Goal: Information Seeking & Learning: Check status

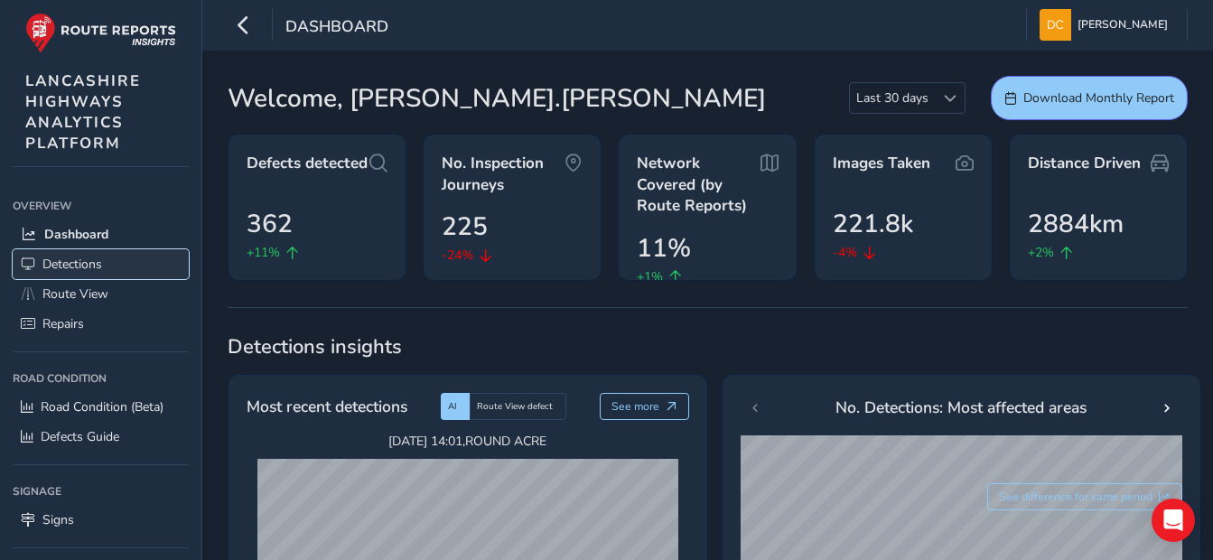
click at [48, 266] on span "Detections" at bounding box center [72, 264] width 60 height 17
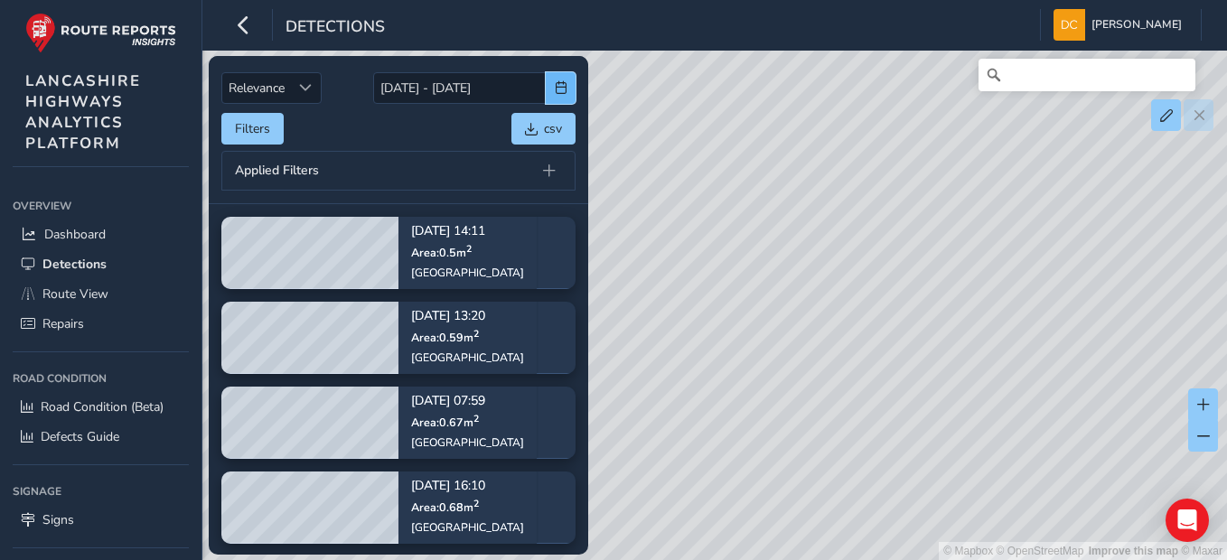
click at [555, 81] on span "button" at bounding box center [561, 87] width 13 height 13
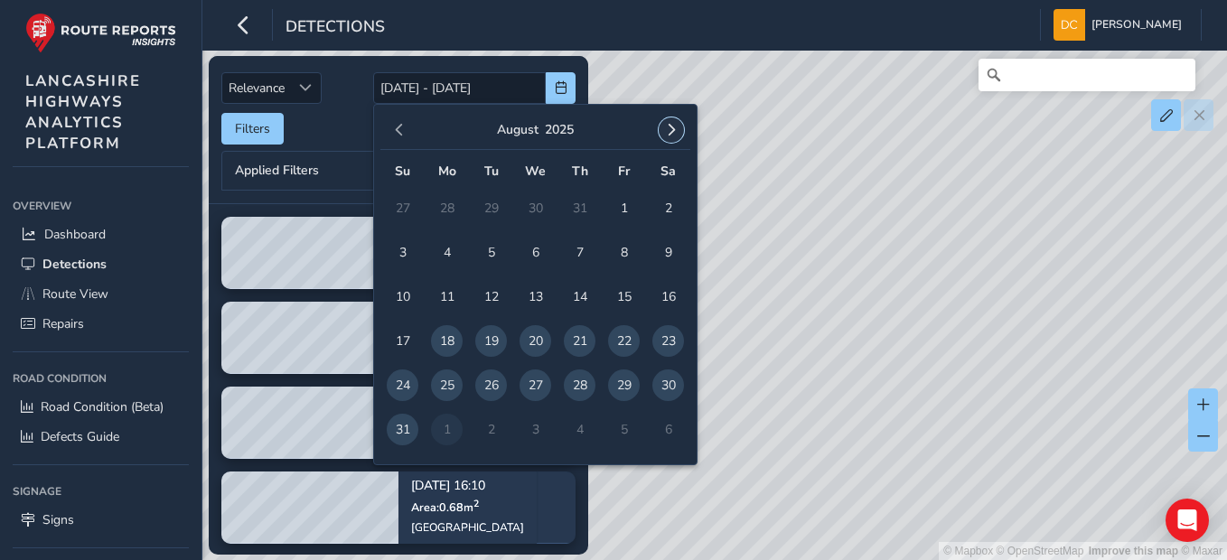
click at [677, 126] on span "button" at bounding box center [671, 130] width 13 height 13
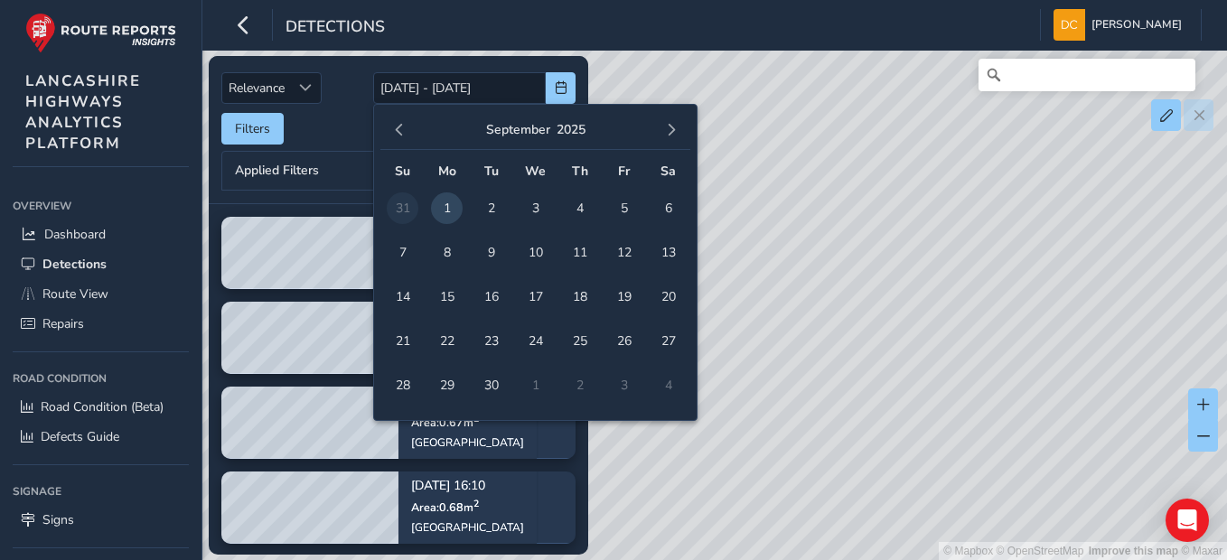
click at [462, 209] on span "1" at bounding box center [447, 208] width 32 height 32
type input "[DATE]"
click at [459, 208] on span "1" at bounding box center [447, 208] width 32 height 32
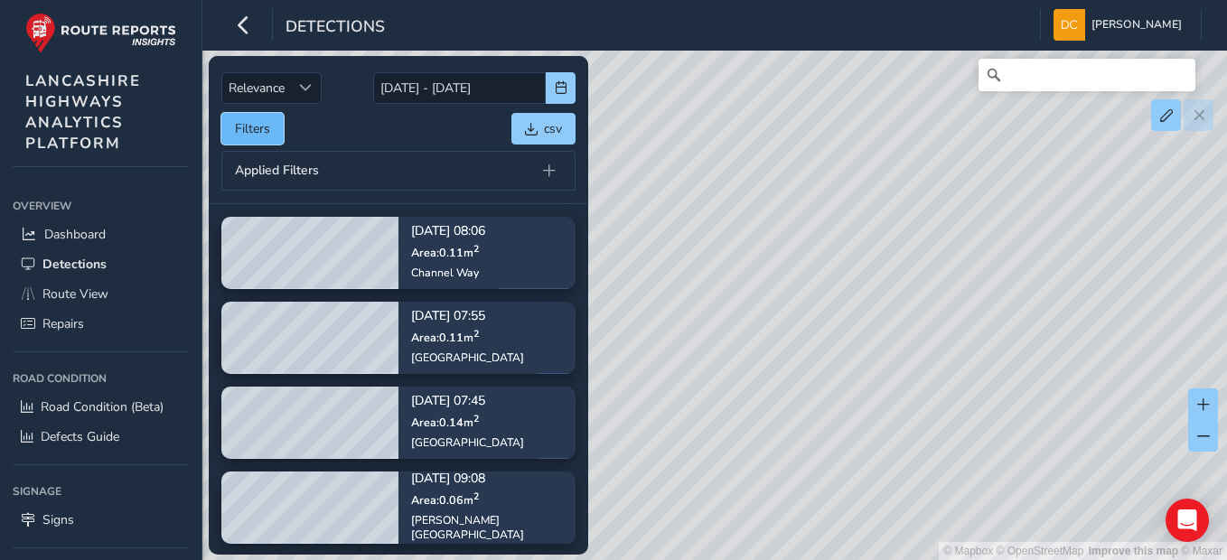
click at [269, 134] on button "Filters" at bounding box center [252, 129] width 62 height 32
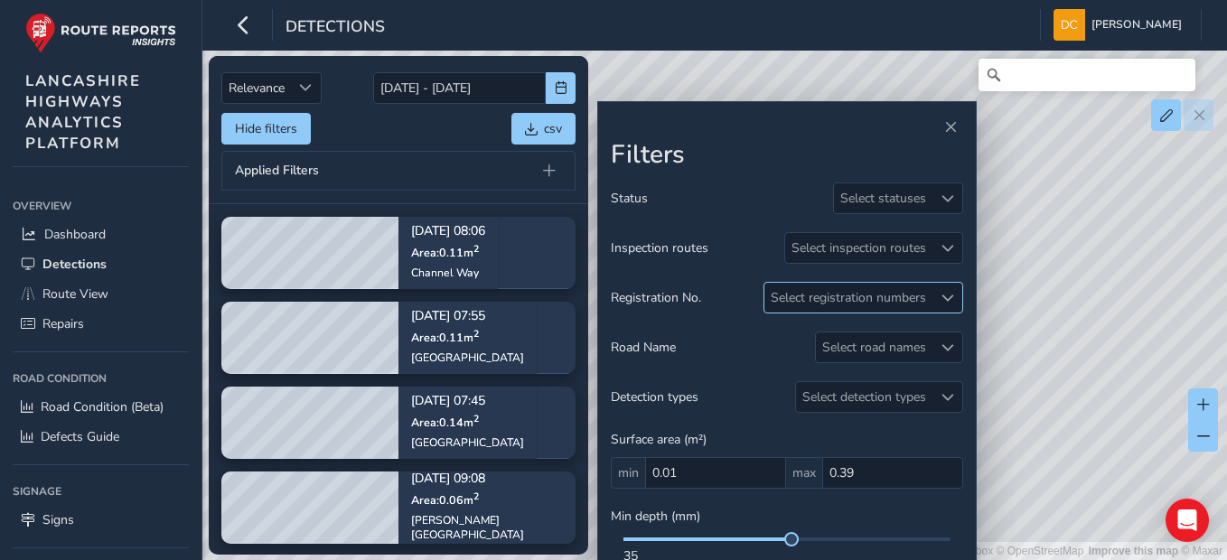
click at [875, 298] on div "Select registration numbers" at bounding box center [848, 298] width 168 height 30
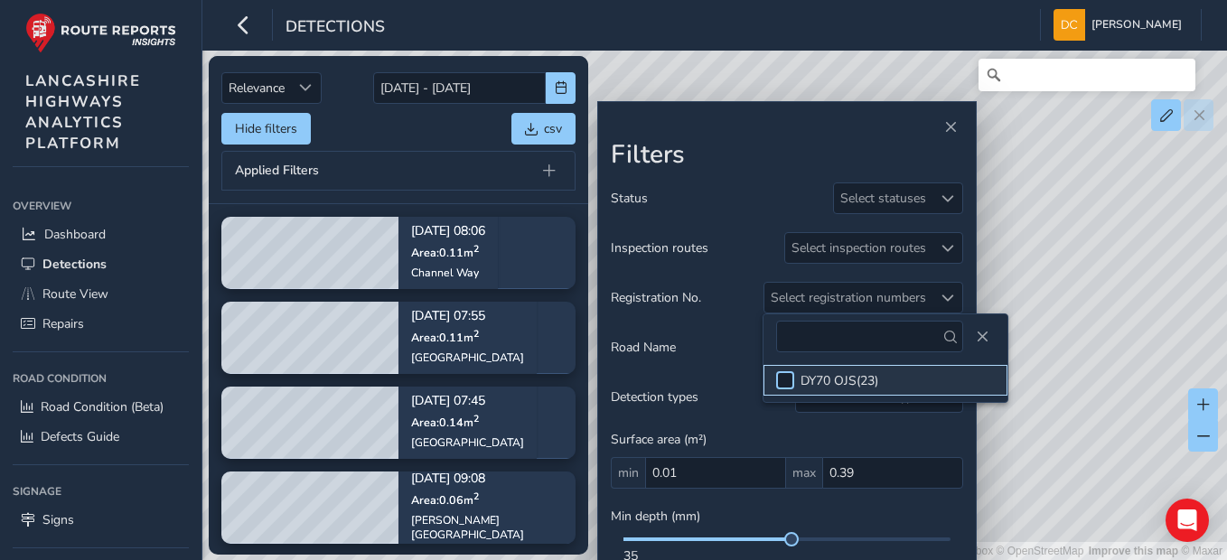
click at [779, 382] on div at bounding box center [785, 380] width 18 height 18
click at [976, 340] on span "Close" at bounding box center [982, 337] width 13 height 13
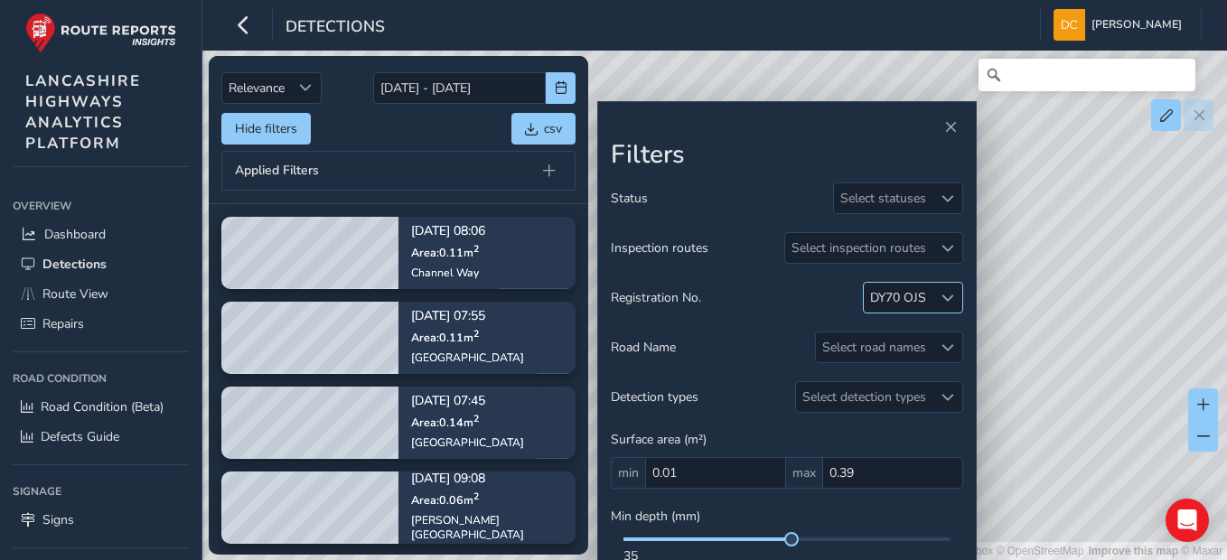
click at [916, 295] on div "DY70 OJS" at bounding box center [898, 297] width 56 height 17
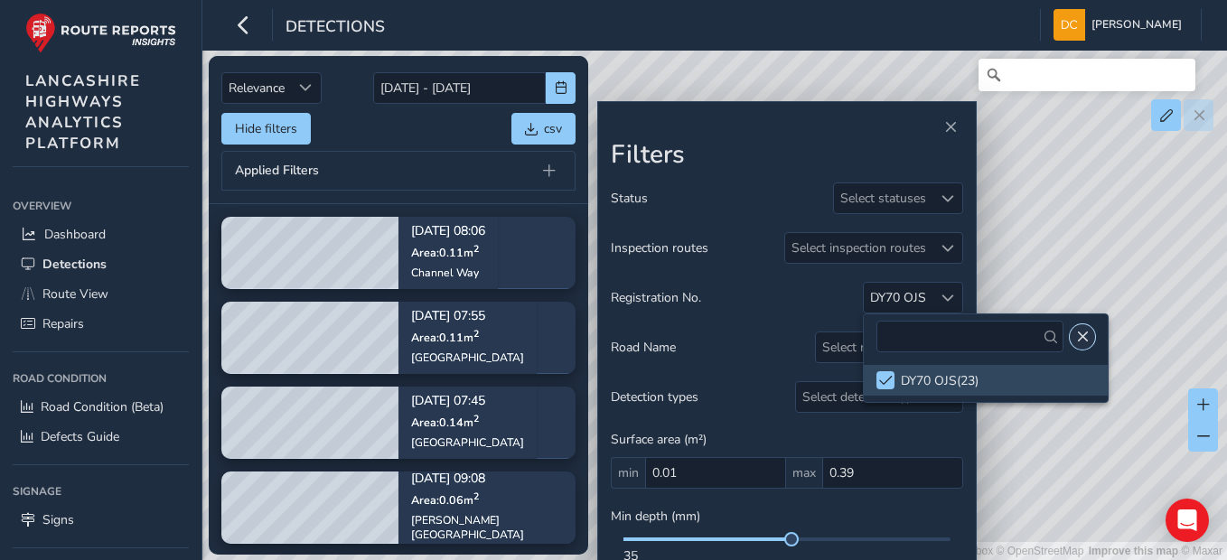
click at [1076, 332] on span "Close" at bounding box center [1082, 337] width 13 height 13
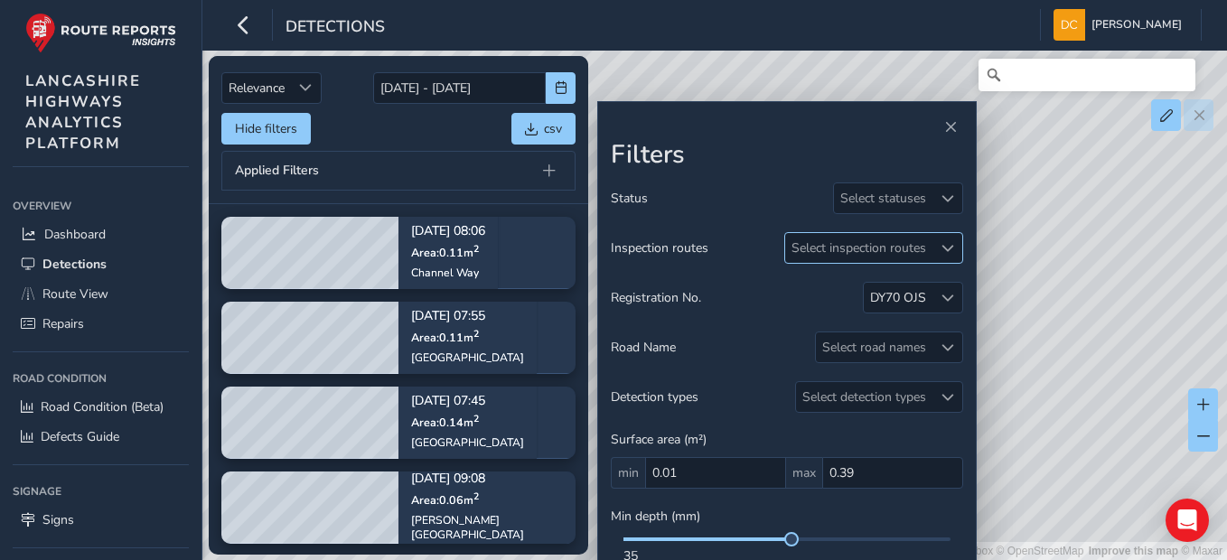
click at [787, 242] on div "Select inspection routes" at bounding box center [858, 248] width 147 height 30
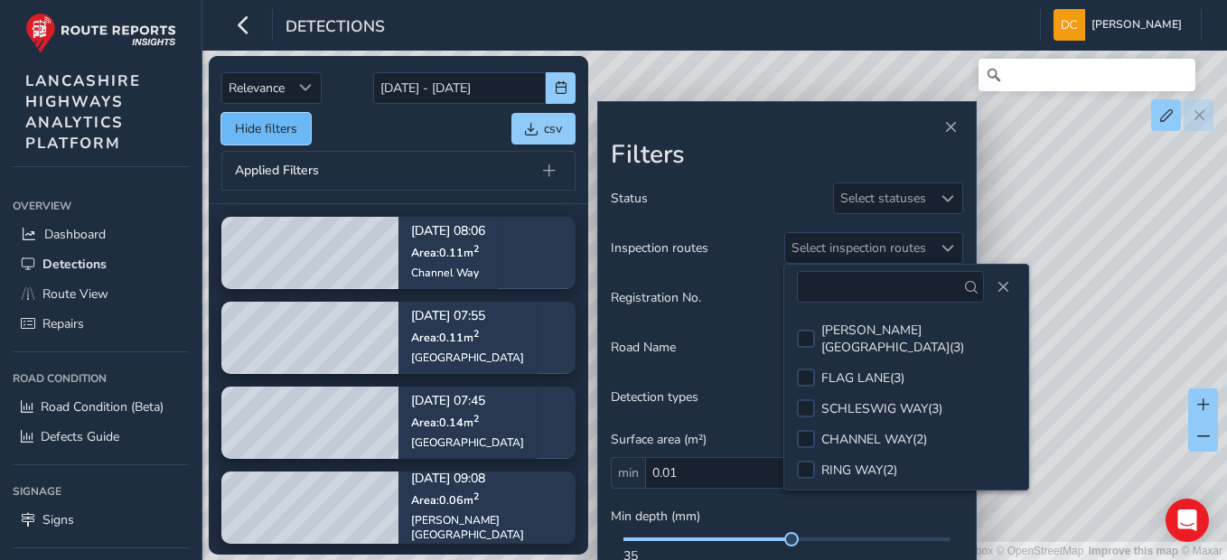
click at [257, 133] on button "Hide filters" at bounding box center [265, 129] width 89 height 32
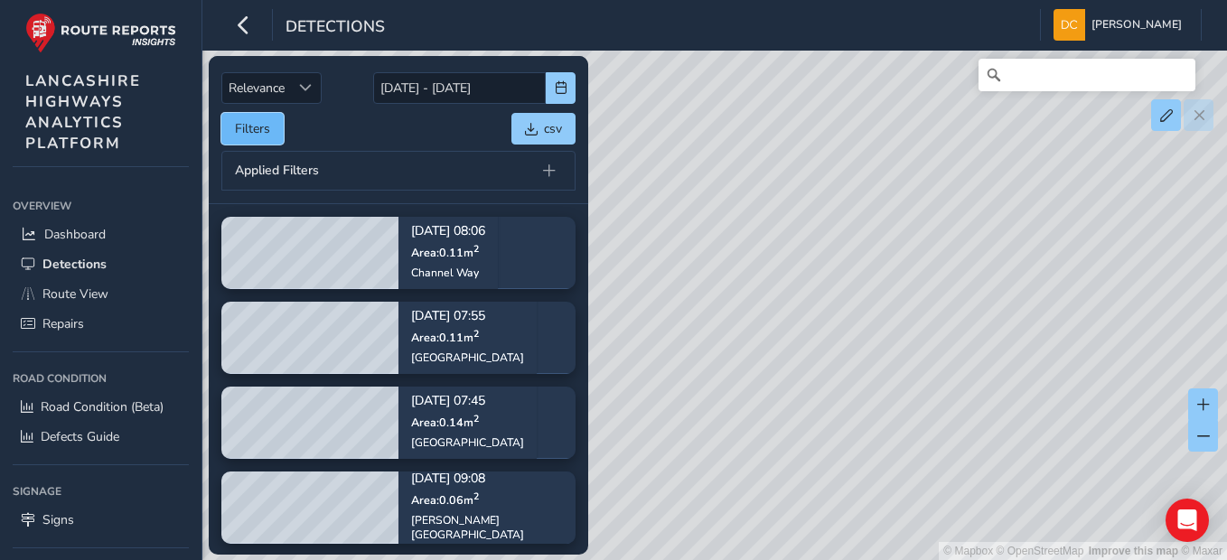
click at [230, 121] on button "Filters" at bounding box center [252, 129] width 62 height 32
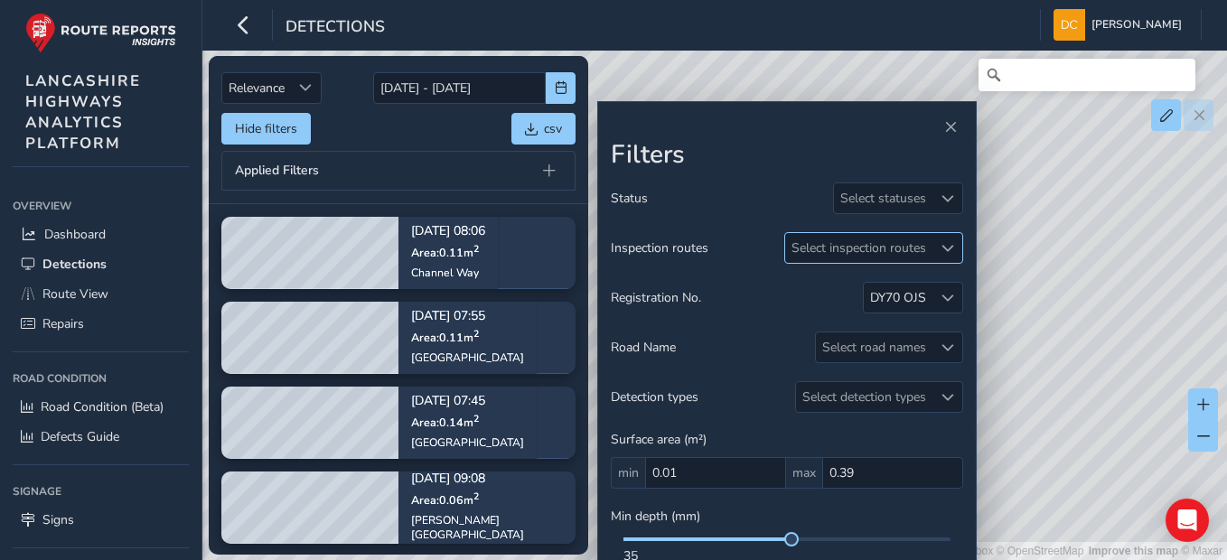
click at [941, 251] on span at bounding box center [947, 248] width 13 height 13
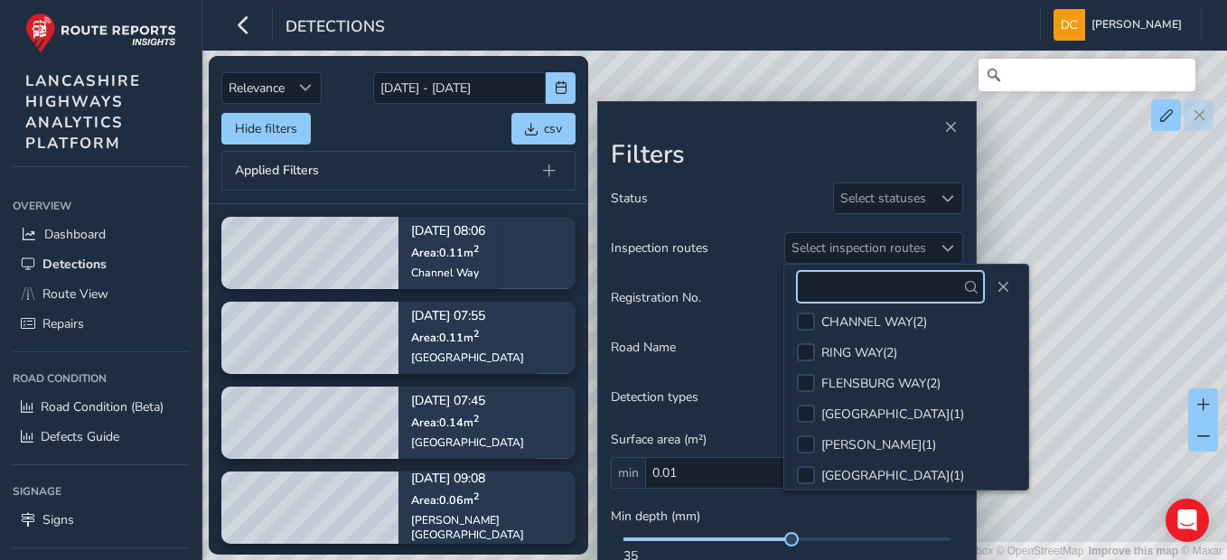
scroll to position [81, 0]
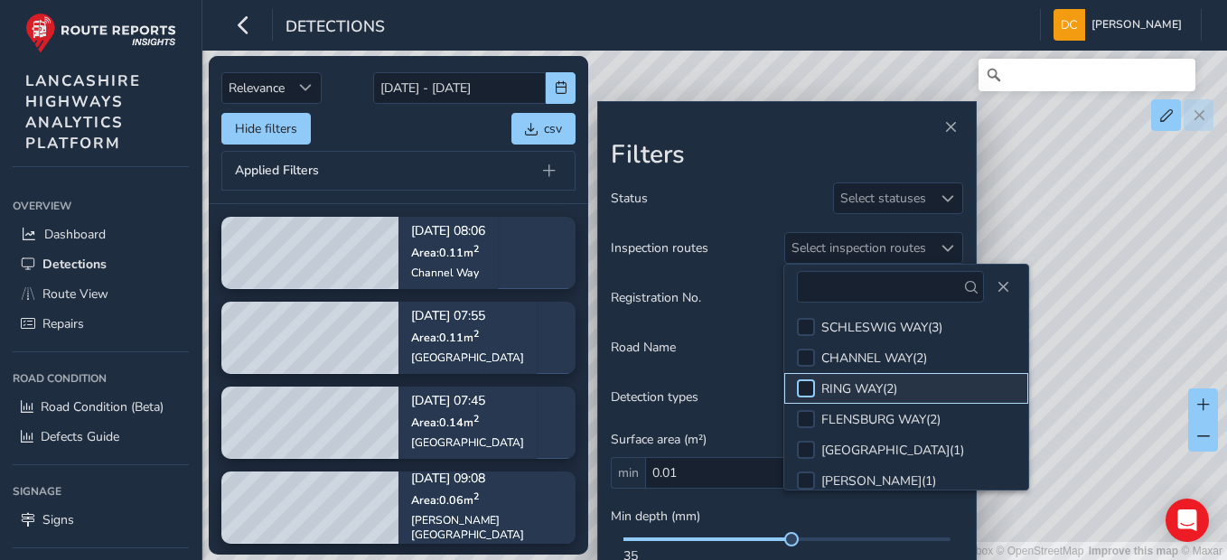
click at [808, 379] on div at bounding box center [806, 388] width 18 height 18
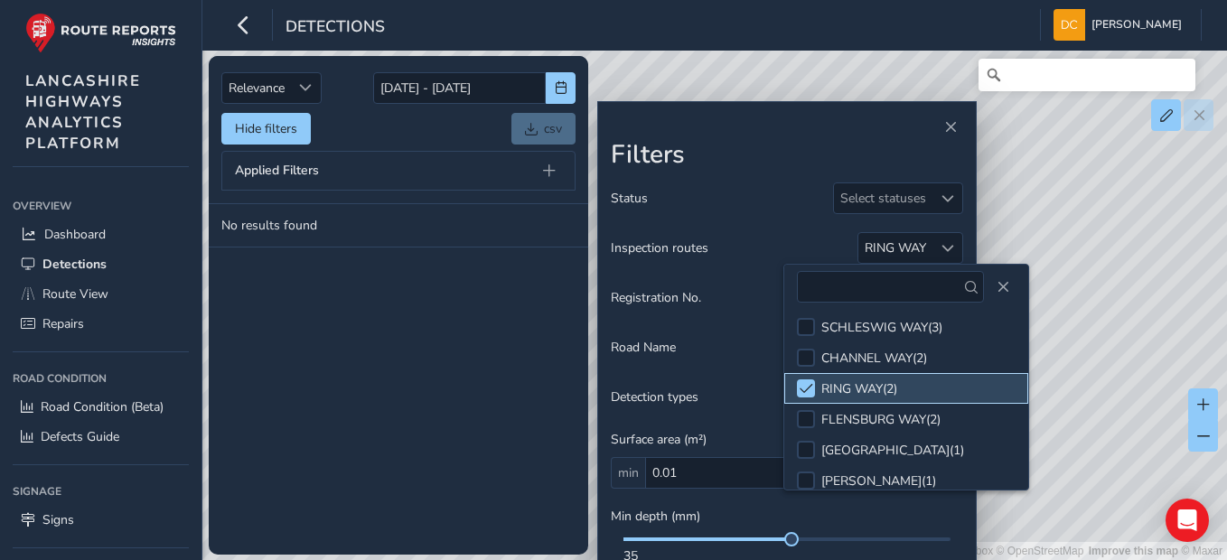
click at [833, 380] on div "RING WAY ( 2 )" at bounding box center [859, 388] width 76 height 17
drag, startPoint x: 833, startPoint y: 369, endPoint x: 803, endPoint y: 369, distance: 29.8
click at [803, 382] on span at bounding box center [806, 388] width 14 height 13
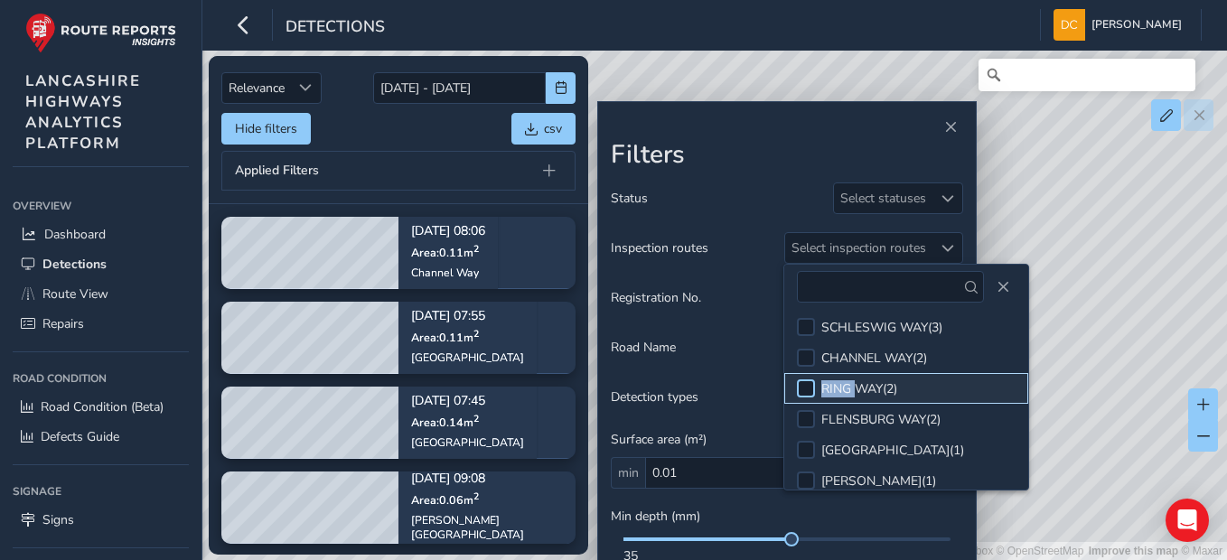
click at [803, 379] on div at bounding box center [806, 388] width 18 height 18
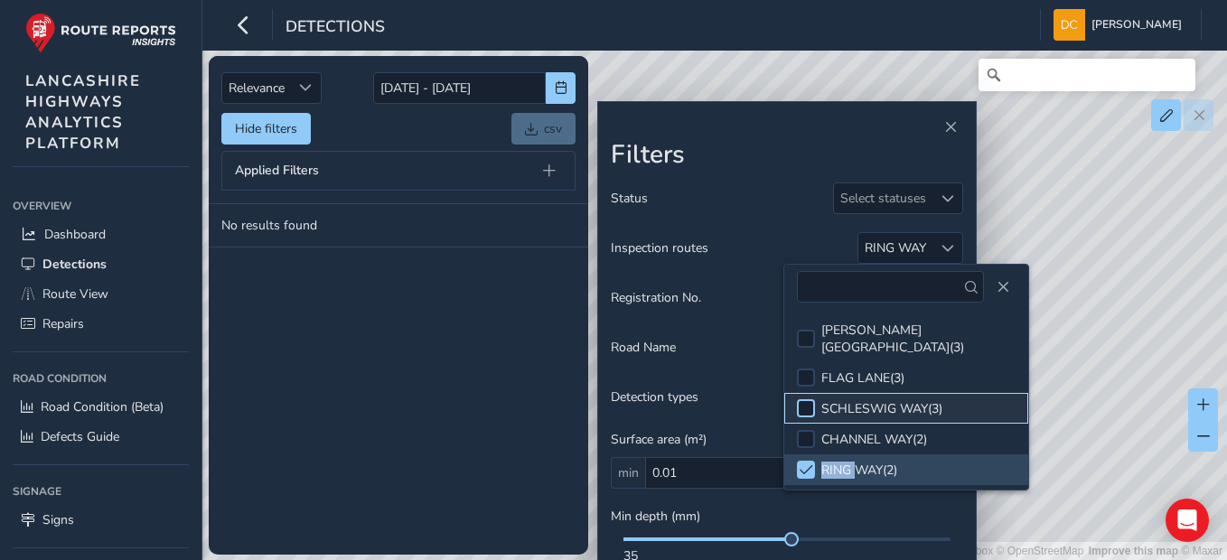
click at [809, 399] on div at bounding box center [806, 408] width 18 height 18
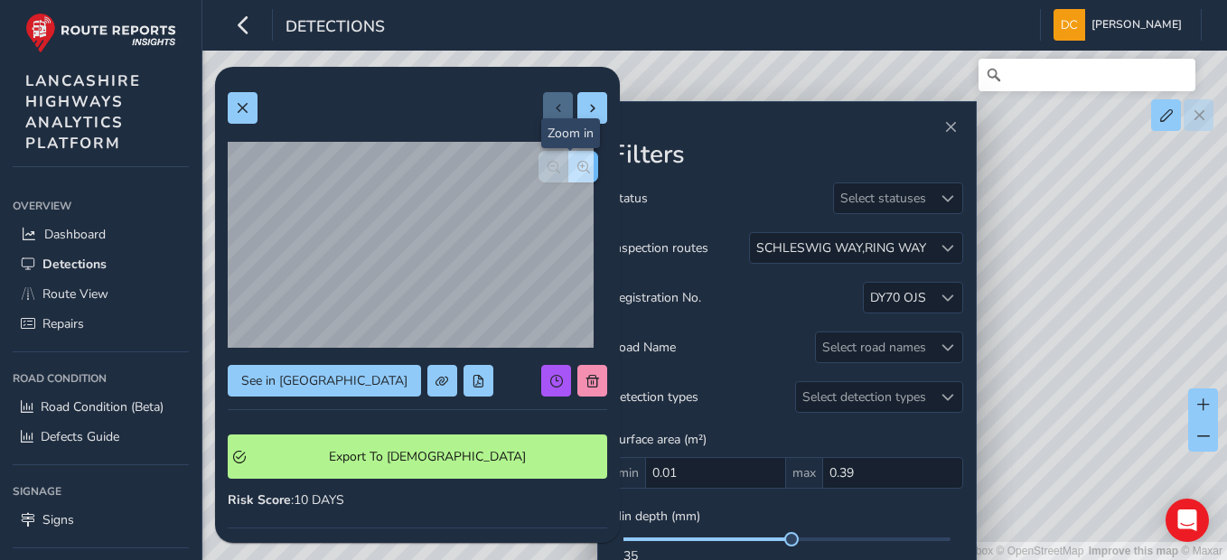
click at [577, 170] on span "button" at bounding box center [583, 167] width 13 height 13
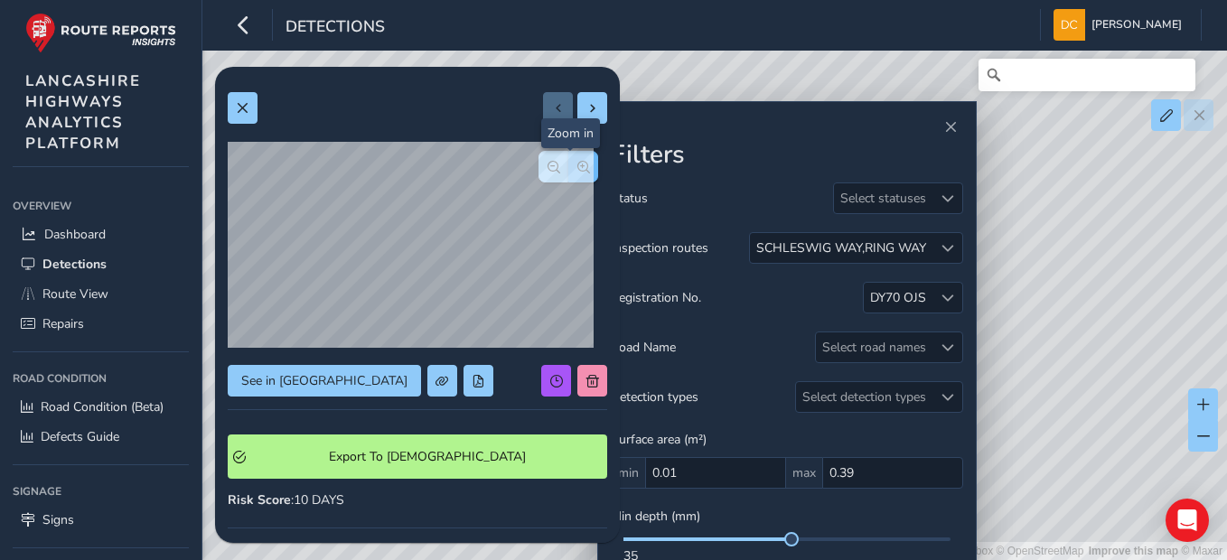
click at [566, 170] on div at bounding box center [568, 167] width 60 height 32
click at [547, 167] on button "button" at bounding box center [553, 167] width 30 height 32
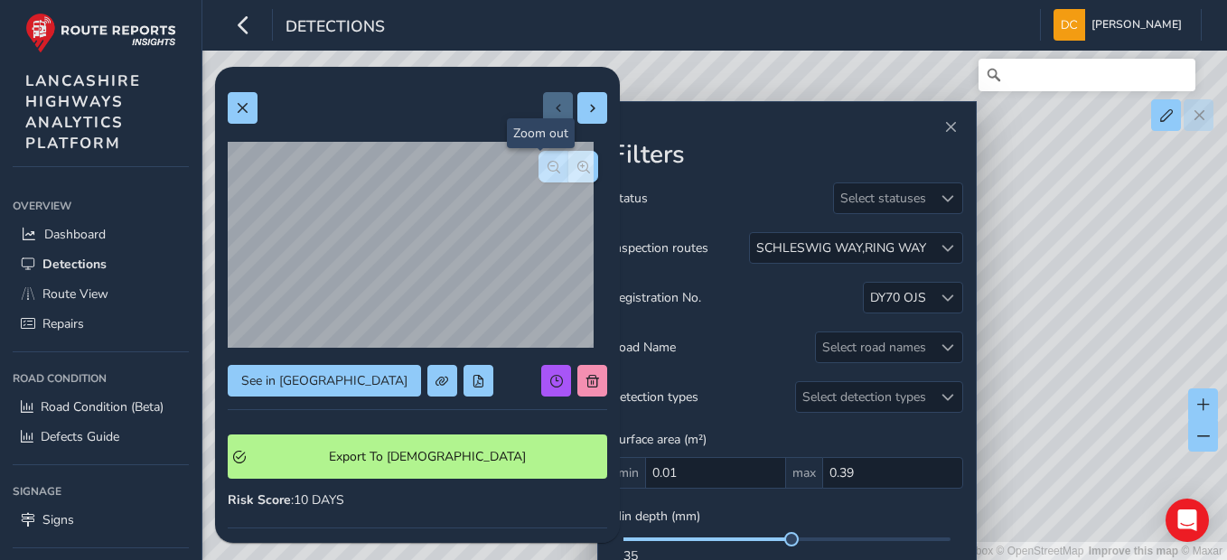
click at [547, 167] on button "button" at bounding box center [553, 167] width 30 height 32
click at [547, 167] on div at bounding box center [568, 167] width 60 height 32
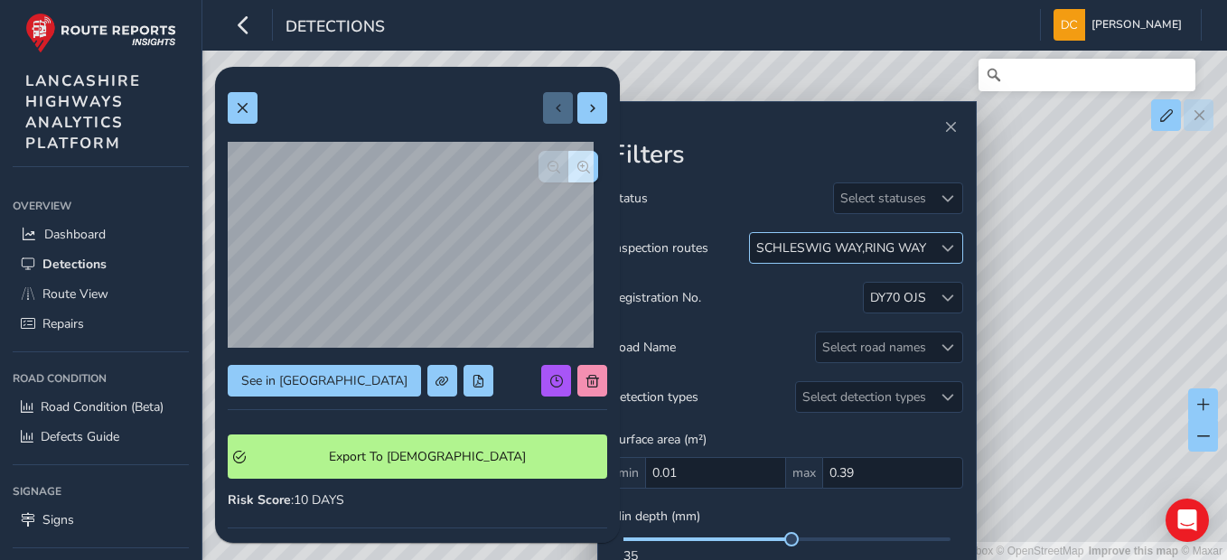
click at [941, 245] on span at bounding box center [947, 248] width 13 height 13
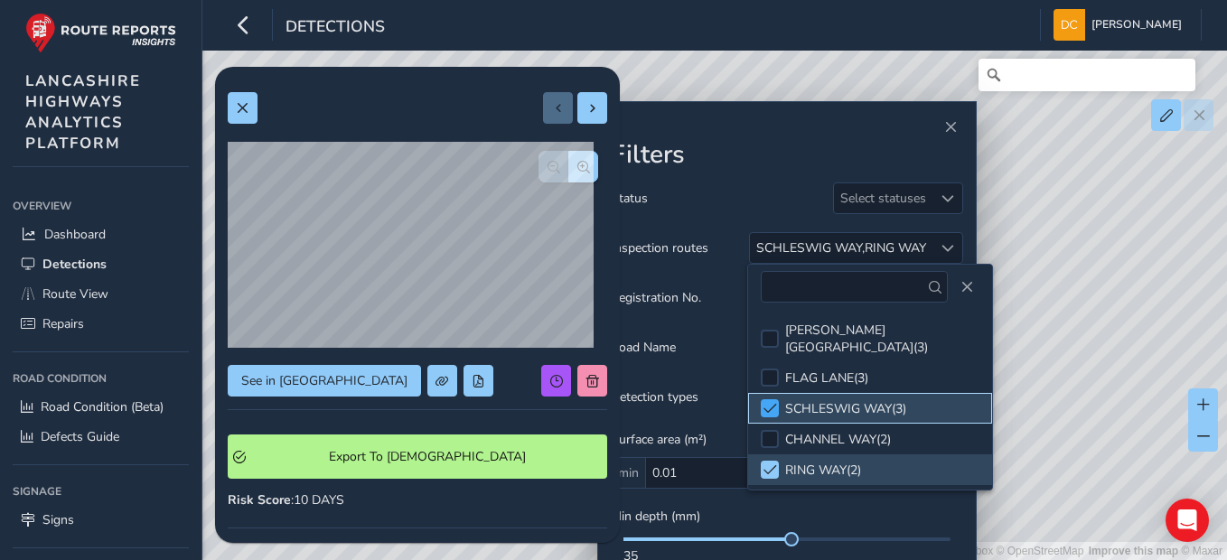
click at [763, 402] on span at bounding box center [770, 408] width 14 height 13
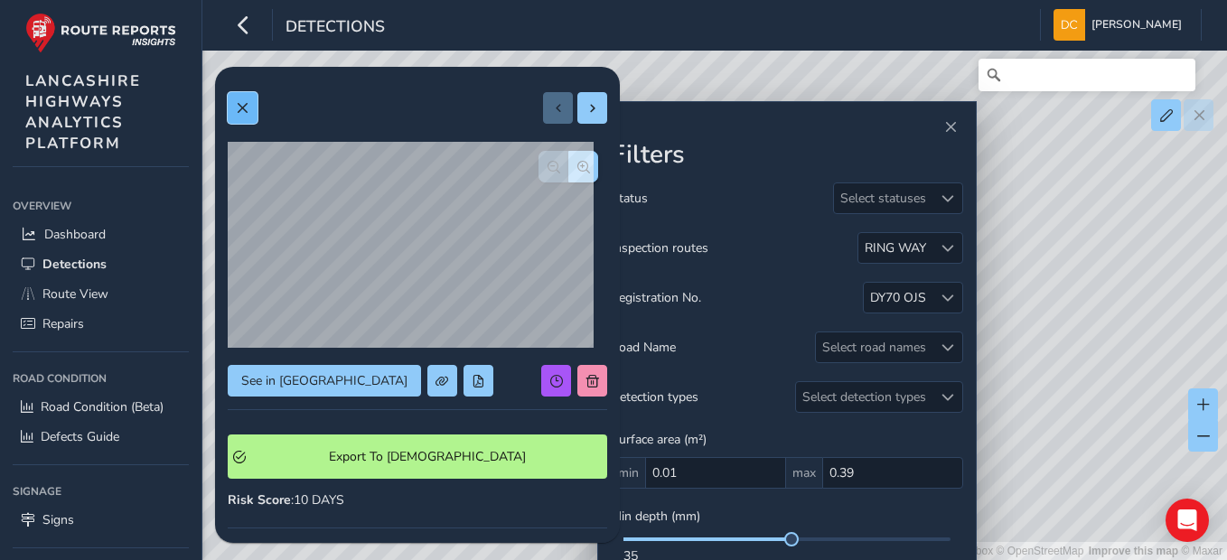
click at [255, 107] on button at bounding box center [243, 108] width 30 height 32
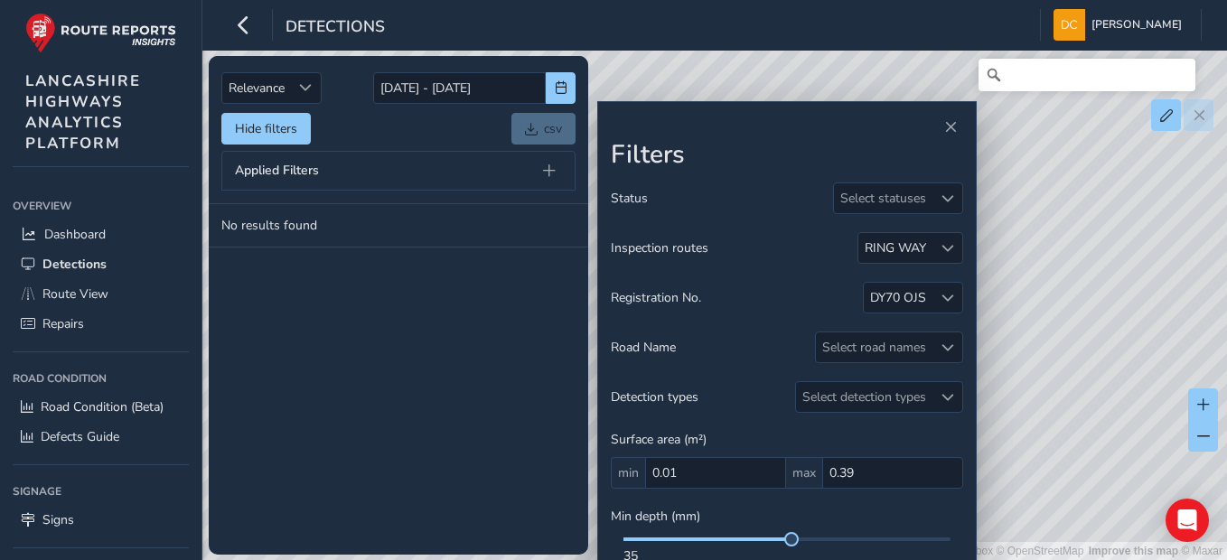
click at [289, 223] on td "No results found" at bounding box center [398, 225] width 379 height 43
click at [904, 245] on div "RING WAY" at bounding box center [894, 247] width 61 height 17
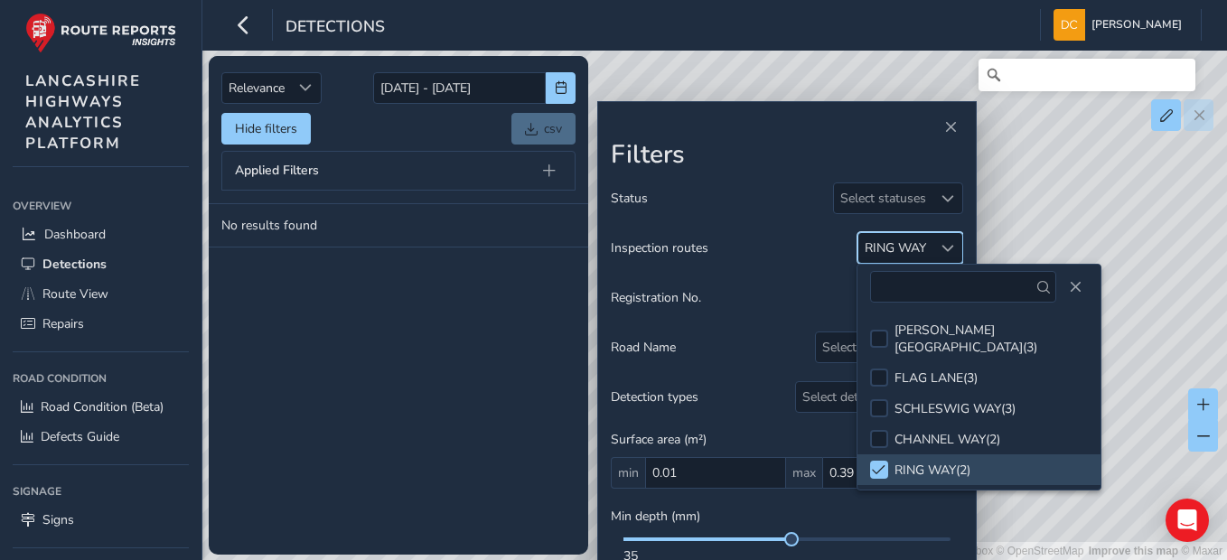
click at [904, 245] on div "RING WAY" at bounding box center [894, 247] width 61 height 17
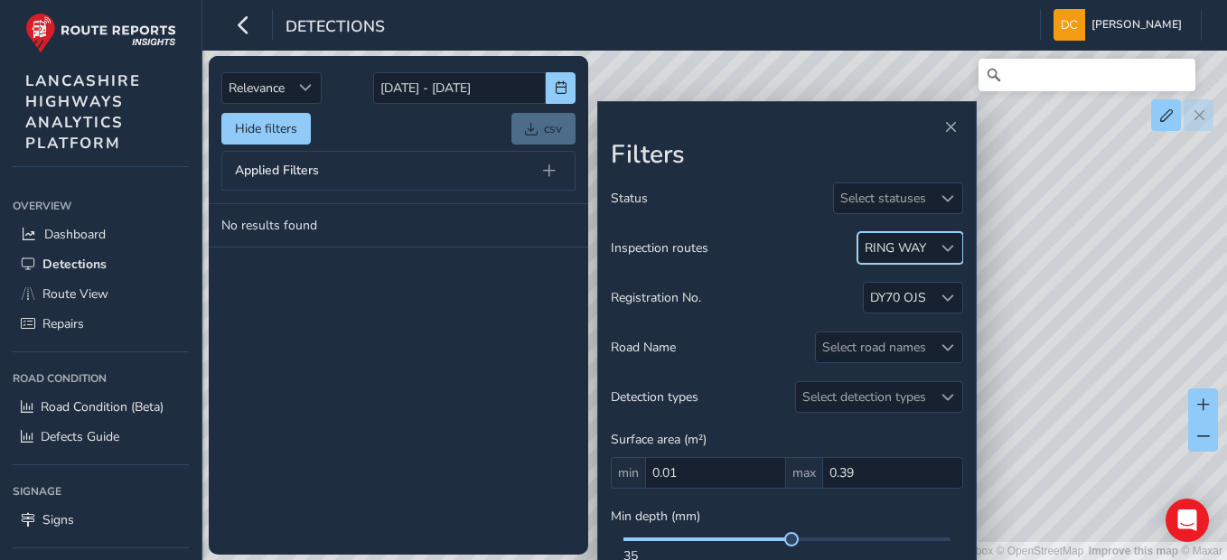
click at [904, 245] on div "RING WAY" at bounding box center [894, 247] width 61 height 17
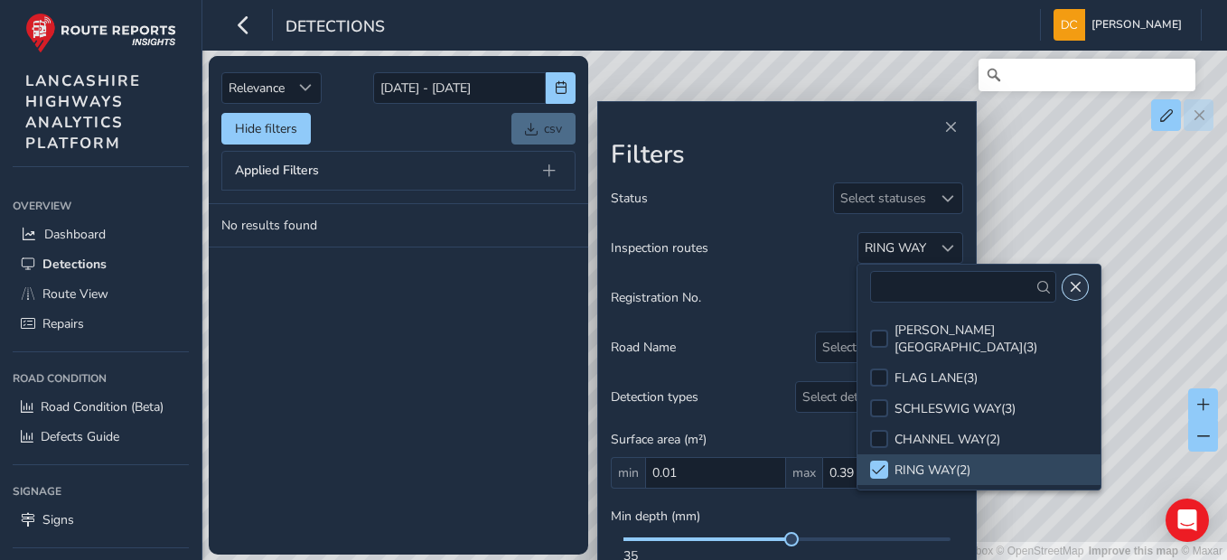
click at [1072, 286] on button "Close" at bounding box center [1074, 287] width 25 height 25
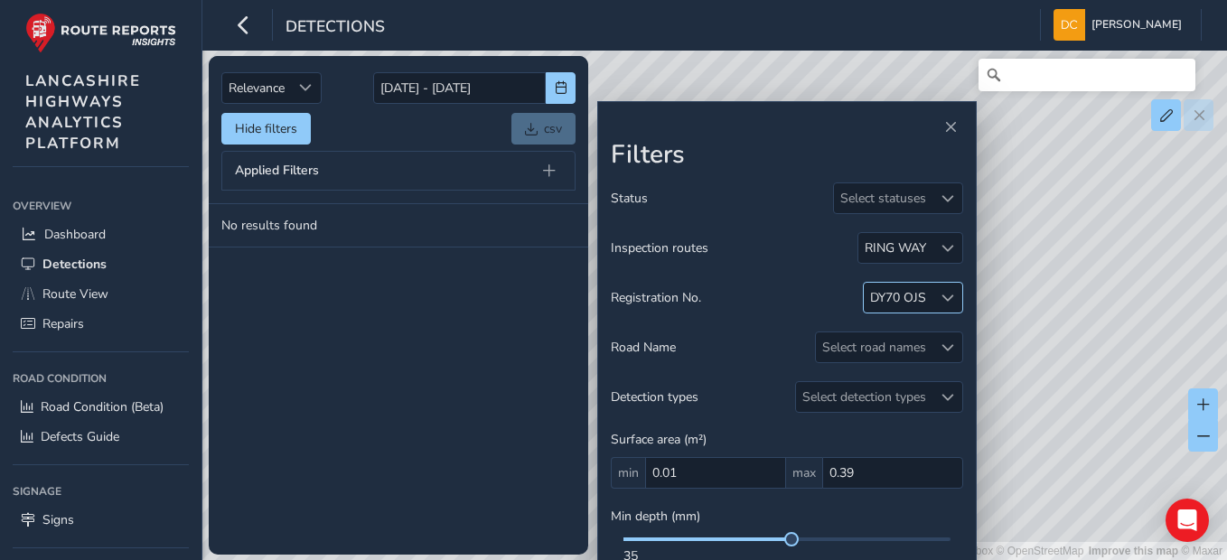
click at [951, 297] on span at bounding box center [947, 298] width 13 height 13
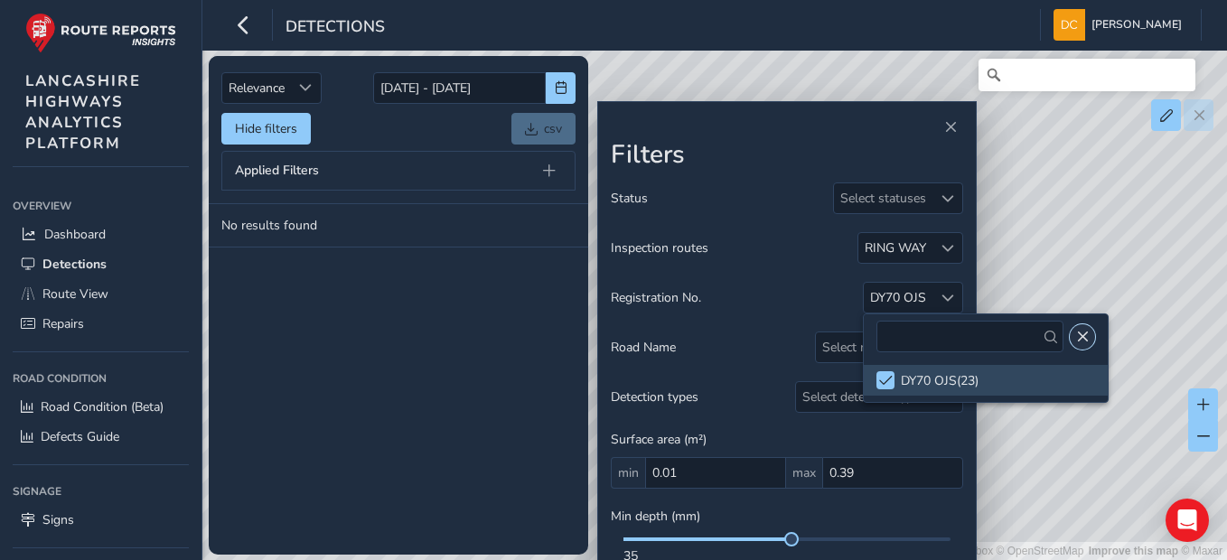
click at [1076, 334] on span "Close" at bounding box center [1082, 337] width 13 height 13
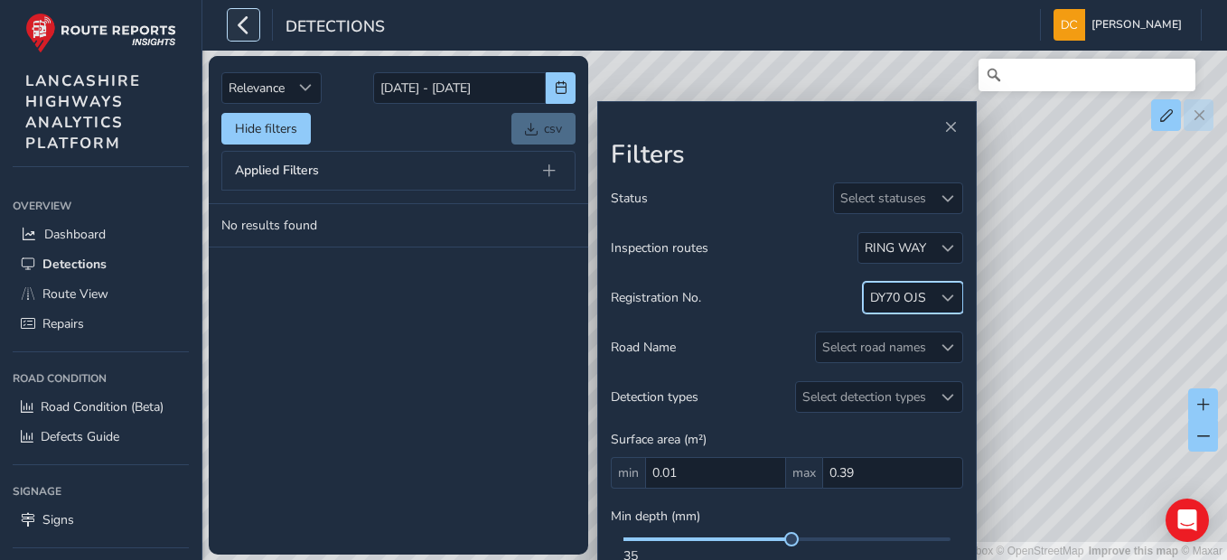
click at [245, 18] on icon "button" at bounding box center [243, 25] width 19 height 32
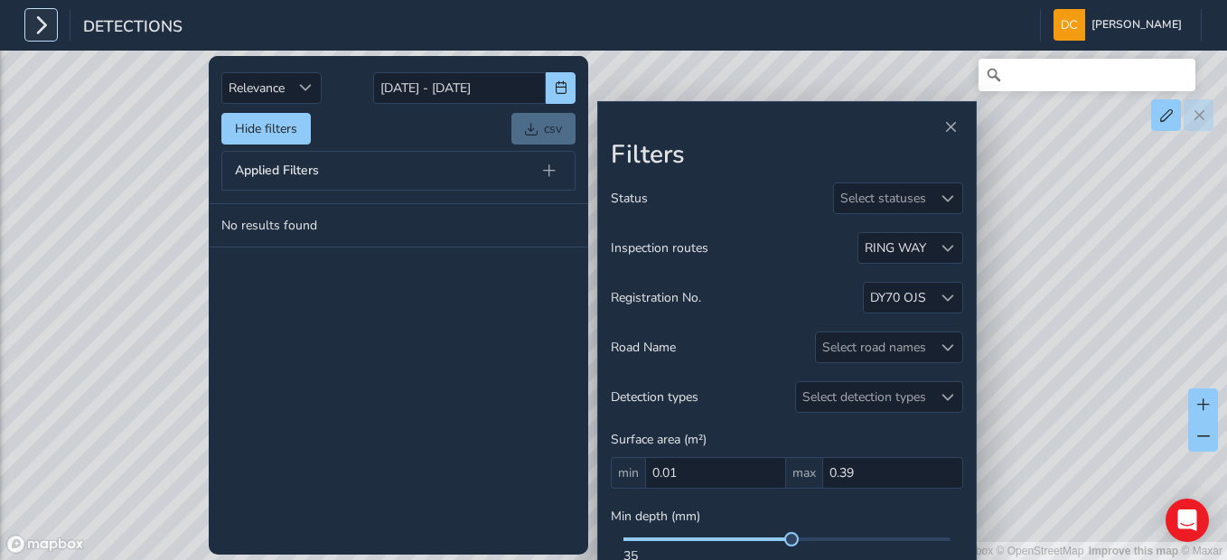
click at [37, 23] on icon "button" at bounding box center [41, 25] width 19 height 32
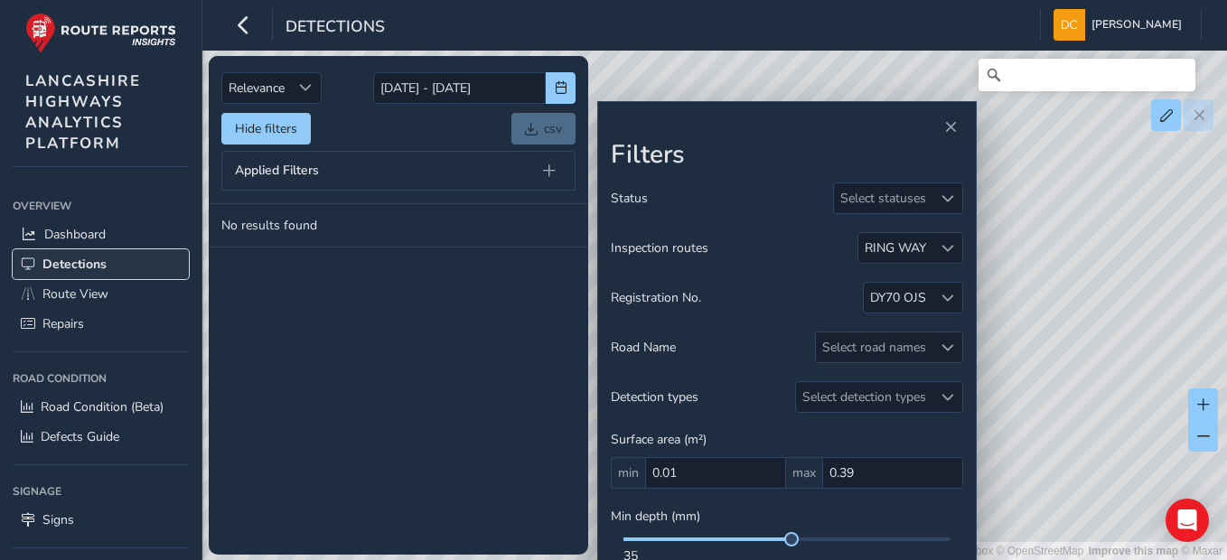
click at [48, 260] on span "Detections" at bounding box center [74, 264] width 64 height 17
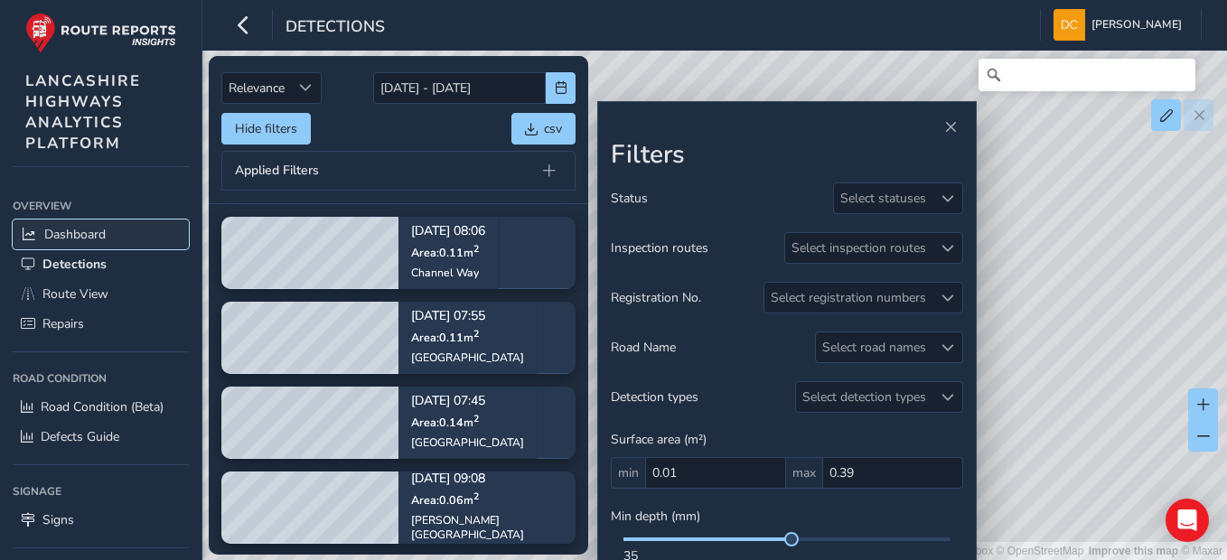
click at [89, 227] on span "Dashboard" at bounding box center [74, 234] width 61 height 17
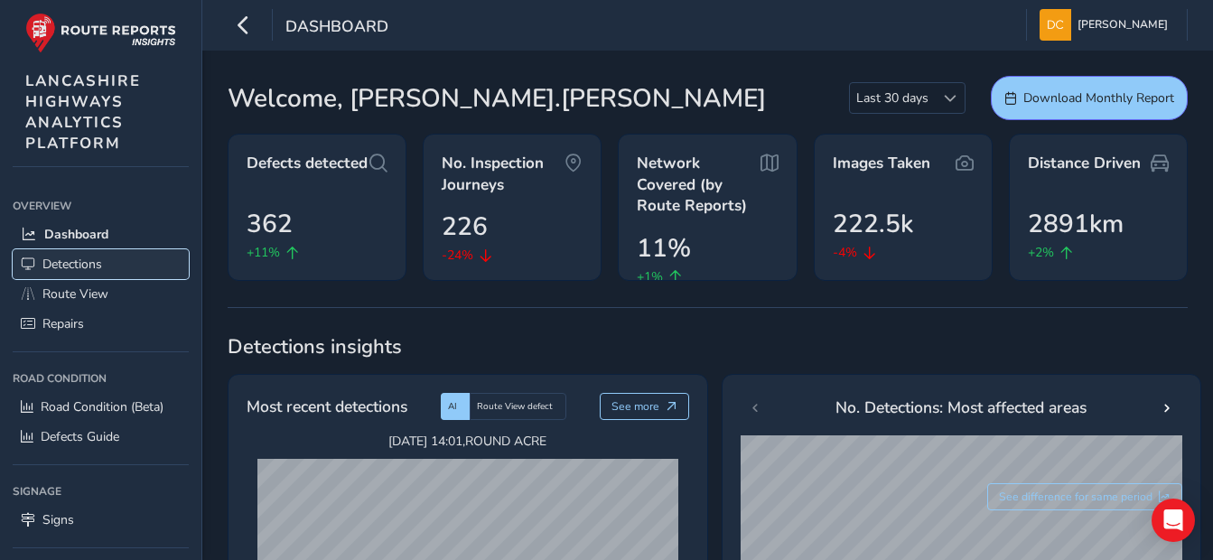
click at [87, 267] on span "Detections" at bounding box center [72, 264] width 60 height 17
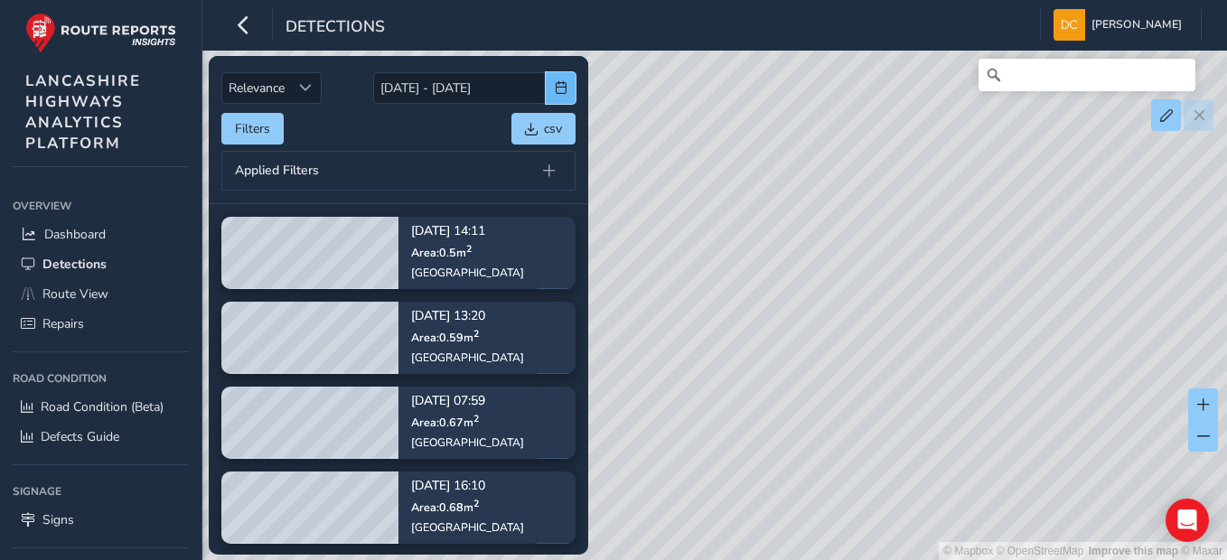
click at [547, 94] on button "button" at bounding box center [561, 88] width 30 height 32
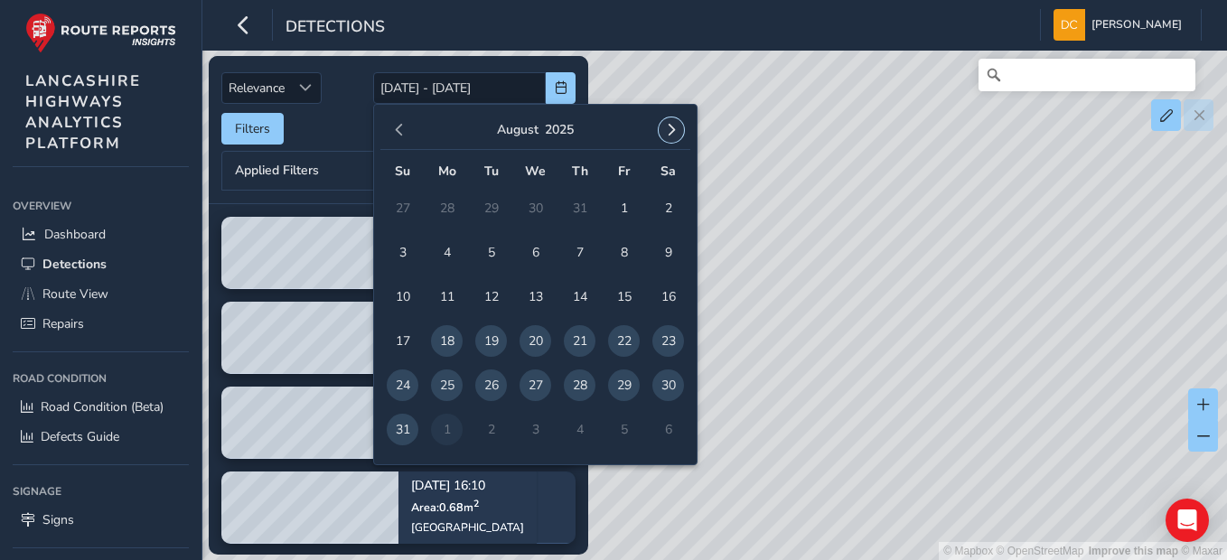
click at [672, 128] on span "button" at bounding box center [671, 130] width 13 height 13
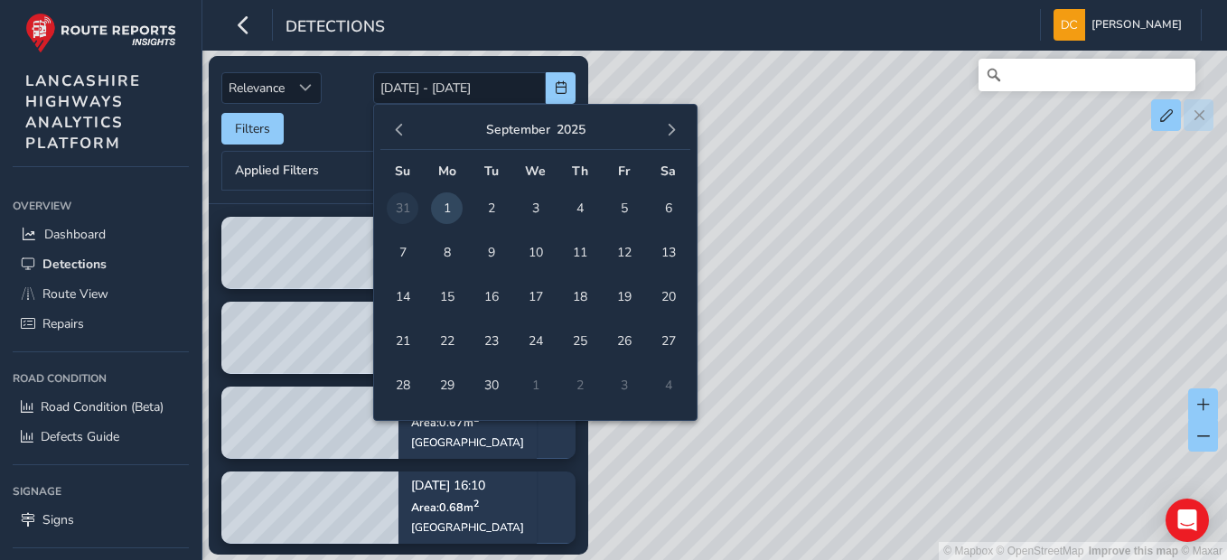
click at [445, 207] on span "1" at bounding box center [447, 208] width 32 height 32
type input "[DATE]"
click at [445, 207] on span "1" at bounding box center [447, 208] width 32 height 32
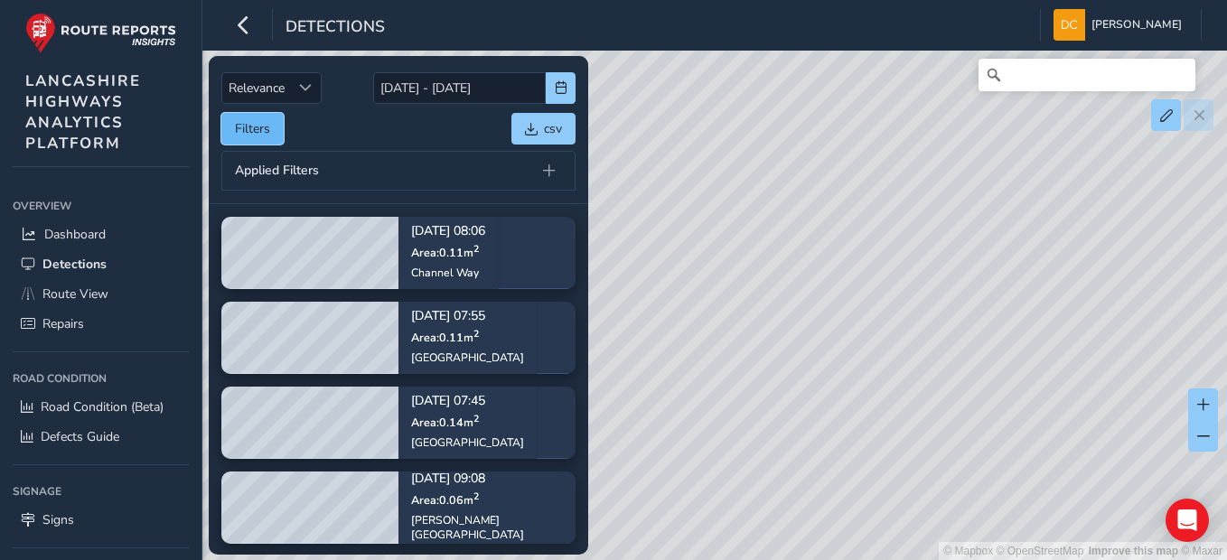
click at [266, 123] on button "Filters" at bounding box center [252, 129] width 62 height 32
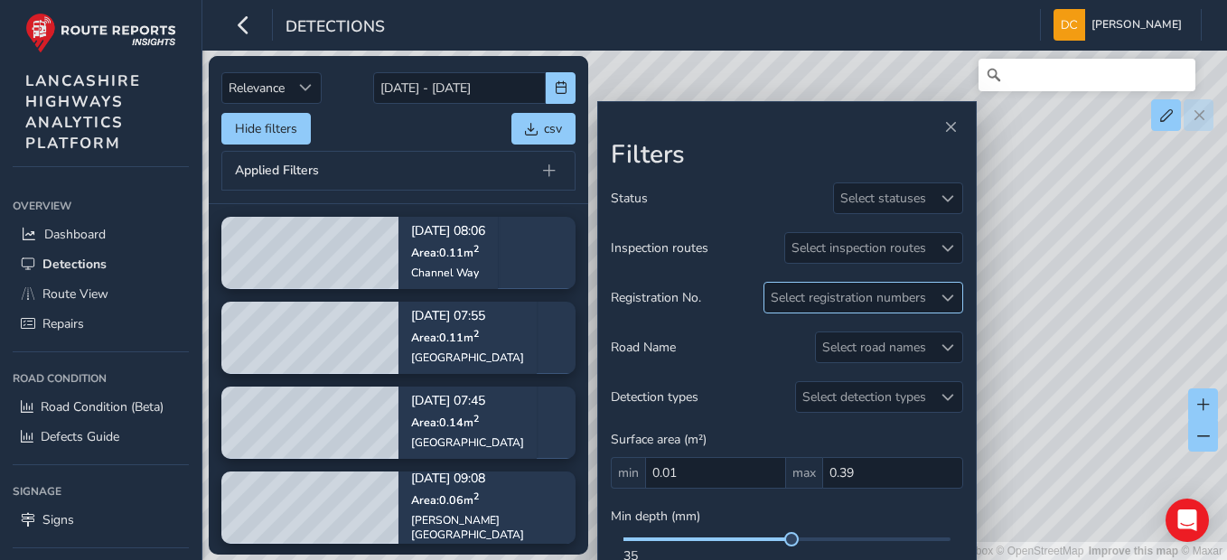
click at [937, 285] on div at bounding box center [947, 298] width 30 height 30
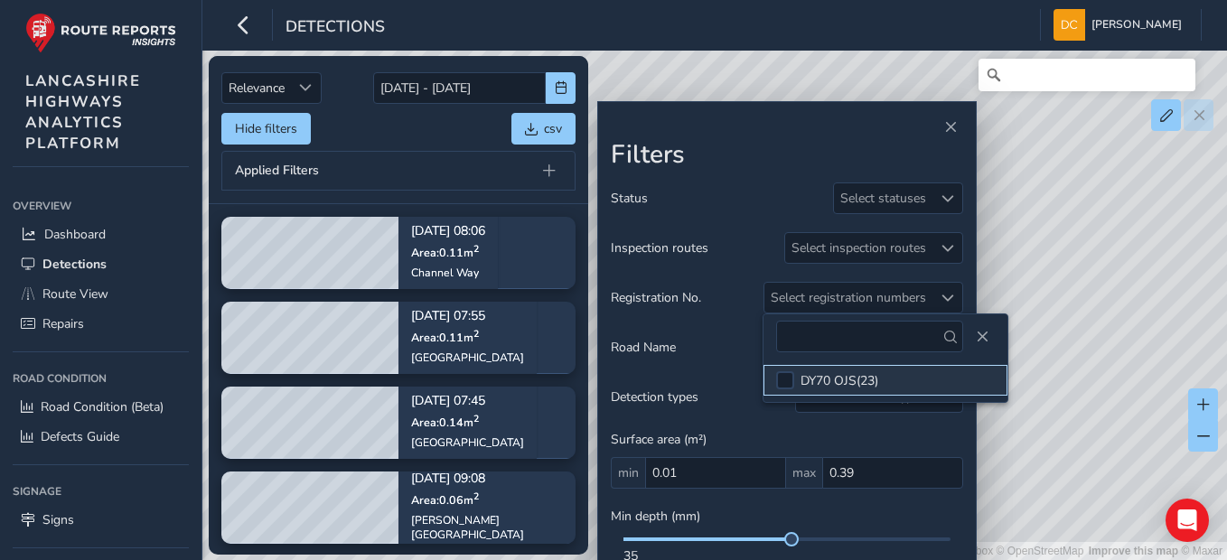
click at [773, 378] on li "DY70 OJS ( 23 )" at bounding box center [885, 380] width 244 height 31
click at [976, 338] on span "Close" at bounding box center [982, 337] width 13 height 13
